Goal: Check status: Check status

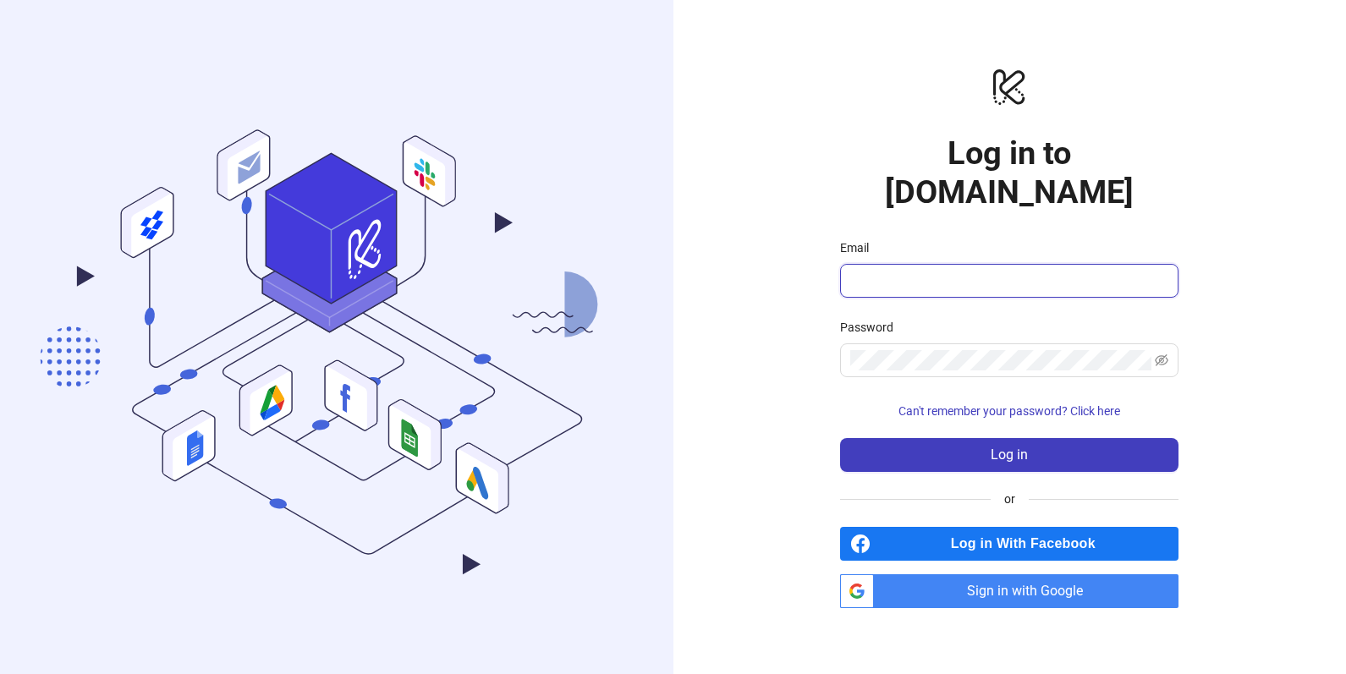
click at [904, 271] on input "Email" at bounding box center [1007, 281] width 315 height 20
click at [999, 585] on span "Sign in with Google" at bounding box center [1030, 592] width 298 height 34
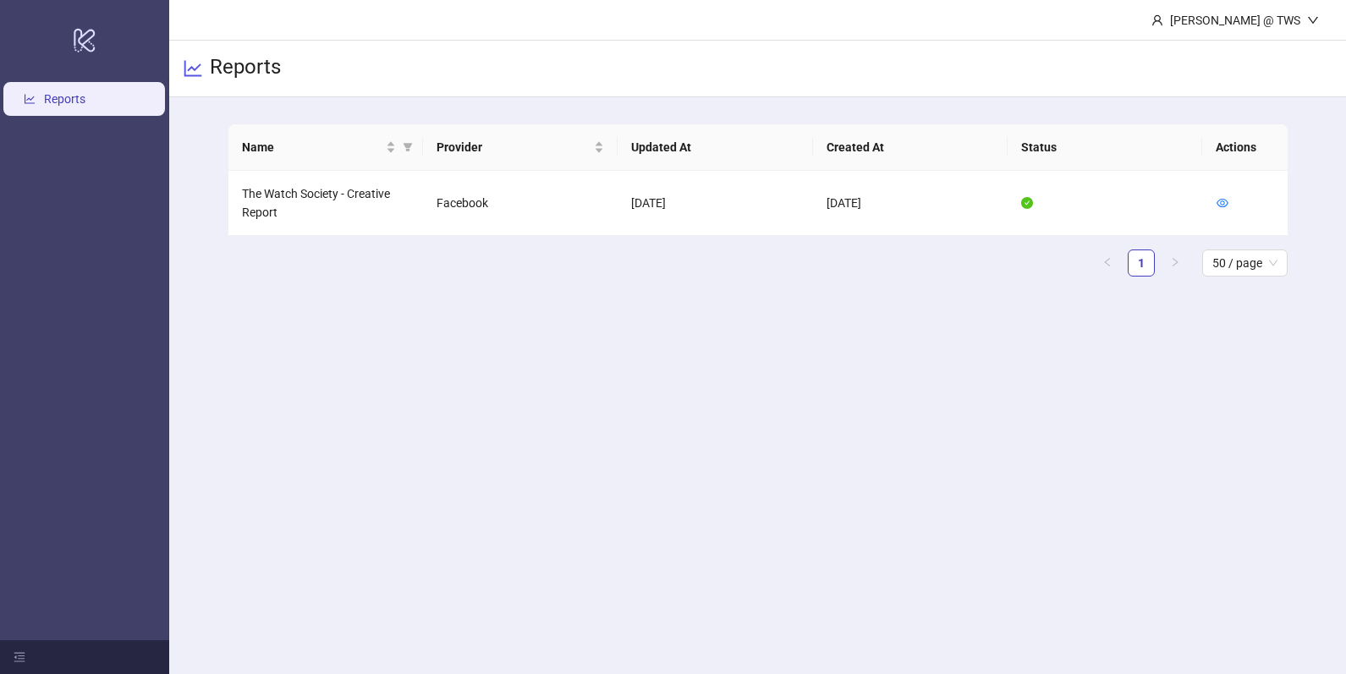
click at [276, 77] on h3 "Reports" at bounding box center [245, 68] width 71 height 29
click at [61, 93] on link "Reports" at bounding box center [64, 99] width 41 height 14
click at [624, 201] on td "[DATE]" at bounding box center [715, 203] width 195 height 65
click at [676, 201] on td "[DATE]" at bounding box center [715, 203] width 195 height 65
click at [312, 204] on td "The Watch Society - Creative Report" at bounding box center [325, 203] width 195 height 65
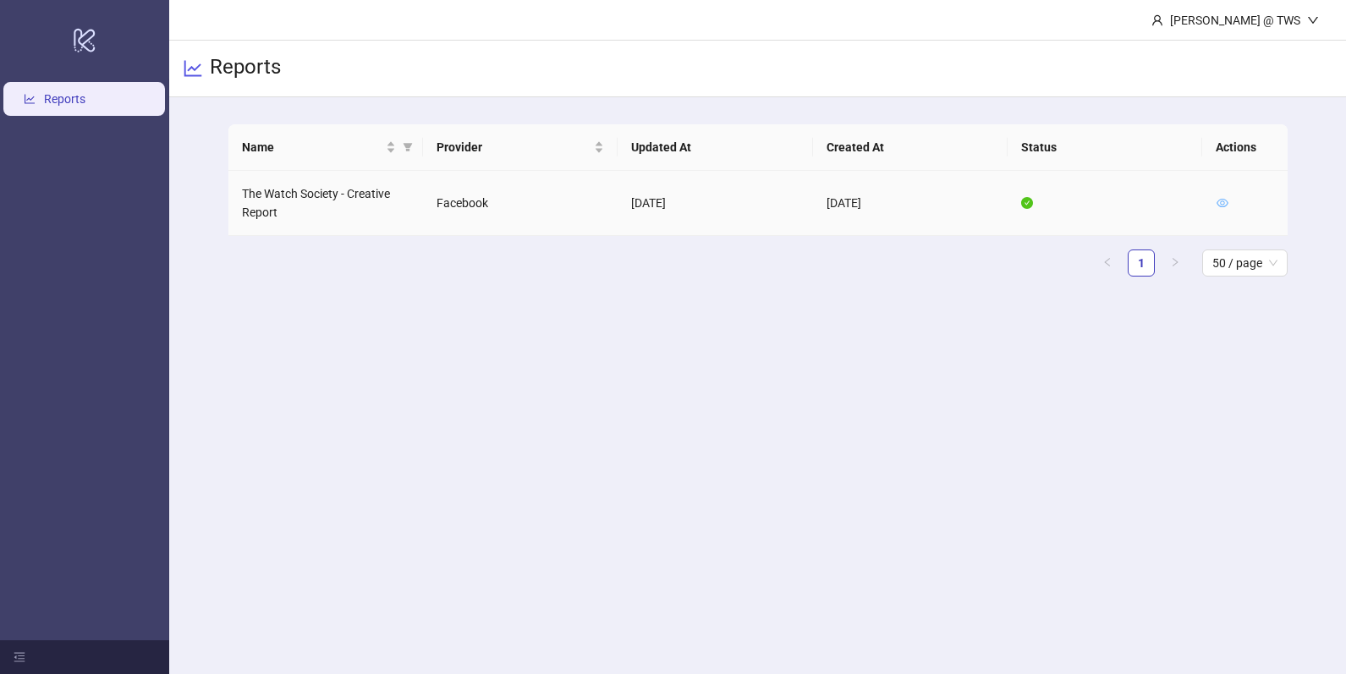
click at [1227, 206] on icon "eye" at bounding box center [1223, 203] width 12 height 12
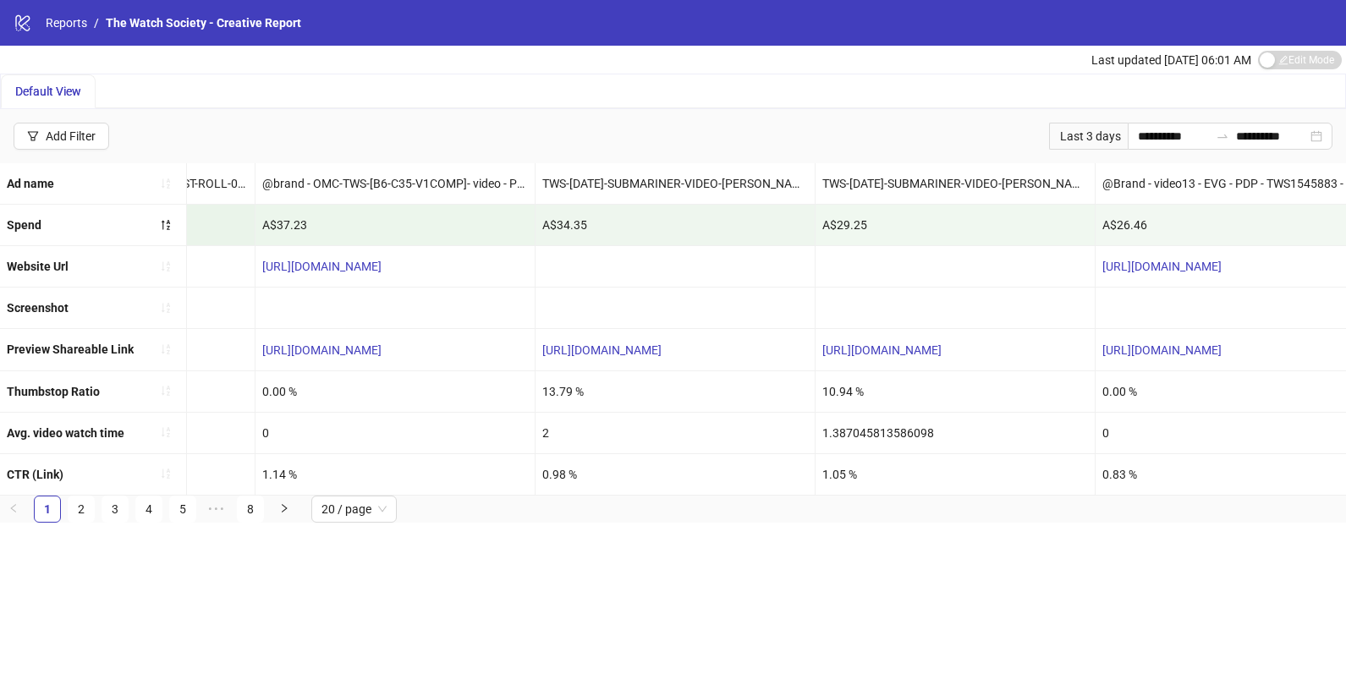
scroll to position [0, 2631]
